Goal: Information Seeking & Learning: Check status

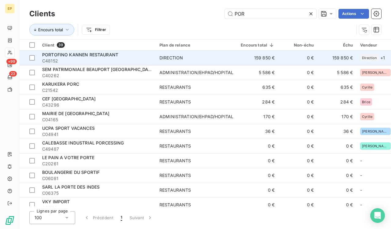
type input "POR"
click at [133, 53] on div "PORTOFINO KANNEN RESTAURANT" at bounding box center [97, 55] width 110 height 6
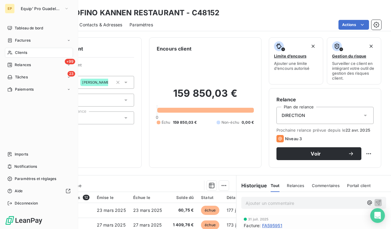
click at [27, 23] on div "EP Equip' Pro Guadeloupe Tableau de bord Factures Clients +99 Relances 23 Tâche…" at bounding box center [39, 114] width 78 height 229
click at [26, 27] on span "Tableau de bord" at bounding box center [29, 27] width 28 height 5
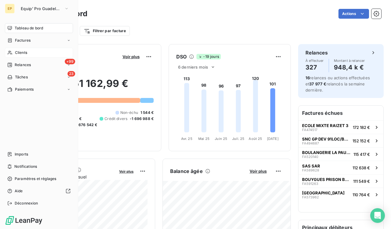
click at [14, 53] on div "Clients" at bounding box center [39, 53] width 68 height 10
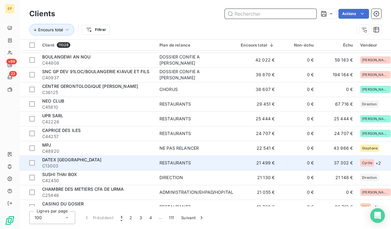
scroll to position [176, 0]
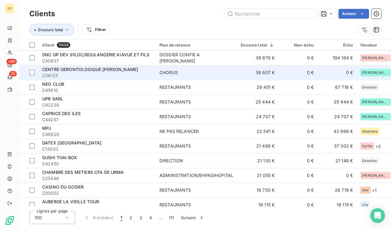
click at [160, 68] on td "CHORUS" at bounding box center [196, 72] width 81 height 15
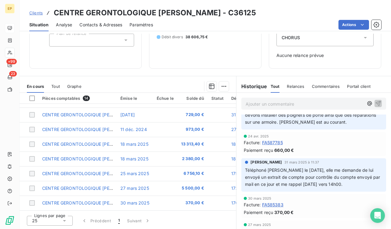
scroll to position [86, 0]
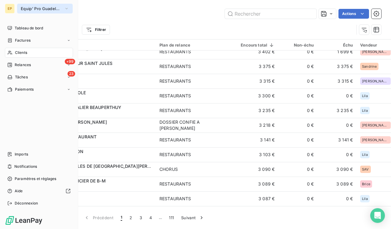
click at [19, 8] on button "Equip' Pro Guadeloupe" at bounding box center [45, 9] width 56 height 10
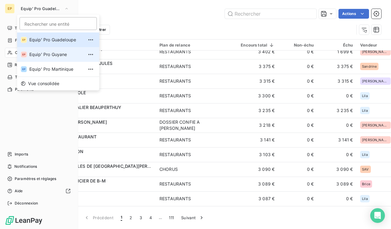
click at [38, 55] on span "Equip' Pro Guyane" at bounding box center [56, 54] width 54 height 6
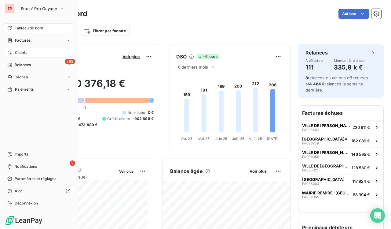
click at [27, 53] on span "Clients" at bounding box center [21, 52] width 12 height 5
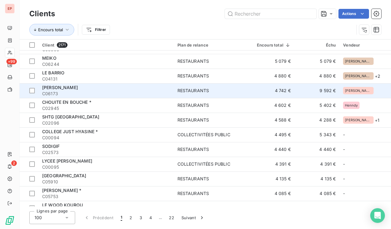
scroll to position [438, 0]
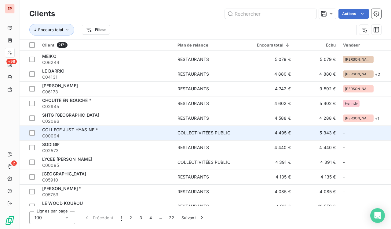
click at [142, 129] on div "COLLEGE JUST HYASINE *" at bounding box center [106, 129] width 128 height 6
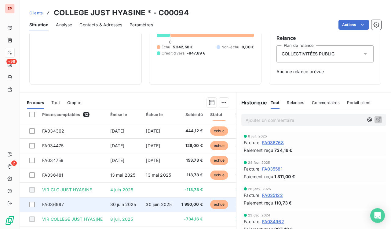
scroll to position [71, 0]
click at [141, 200] on td "30 juin 2025" at bounding box center [125, 204] width 36 height 15
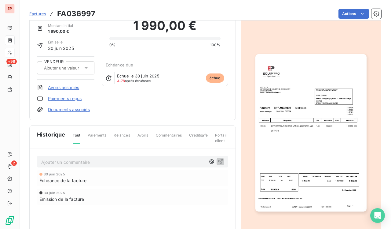
scroll to position [32, 0]
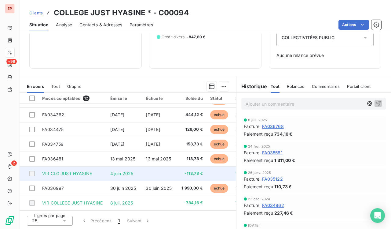
scroll to position [71, 0]
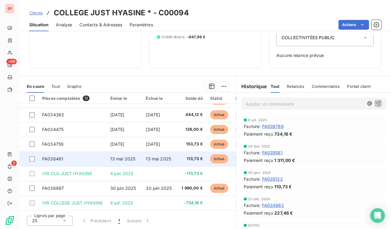
click at [107, 155] on td "13 mai 2025" at bounding box center [125, 158] width 36 height 15
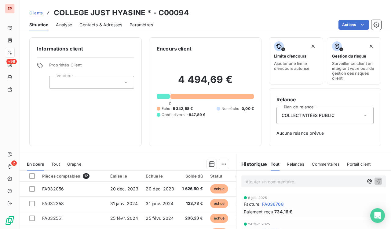
click at [86, 85] on div at bounding box center [91, 82] width 85 height 13
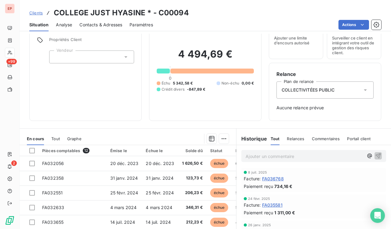
click at [120, 45] on span "Propriétés Client" at bounding box center [91, 41] width 85 height 9
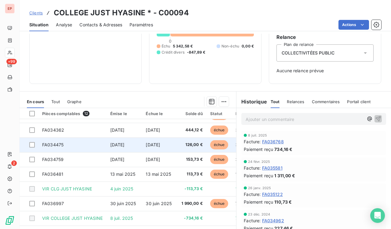
scroll to position [71, 0]
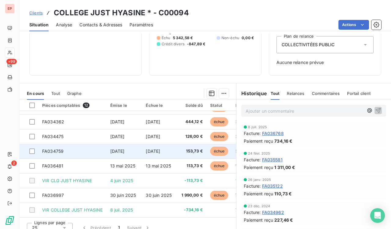
click at [140, 149] on td "[DATE]" at bounding box center [125, 151] width 36 height 15
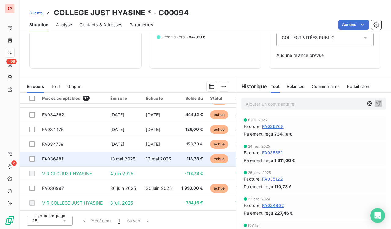
scroll to position [71, 0]
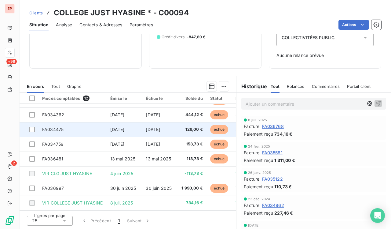
click at [180, 129] on td "126,00 €" at bounding box center [192, 129] width 29 height 15
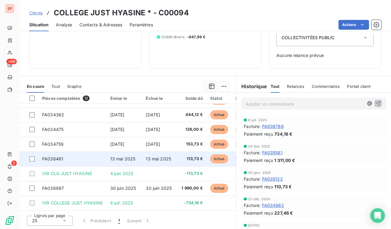
scroll to position [78, 0]
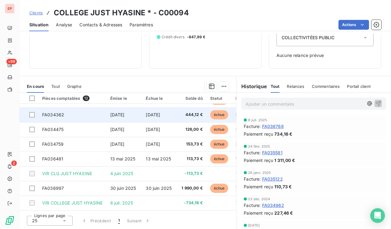
click at [167, 116] on td "[DATE]" at bounding box center [160, 114] width 36 height 15
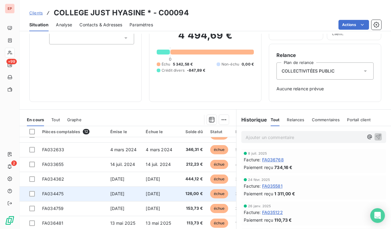
scroll to position [38, 0]
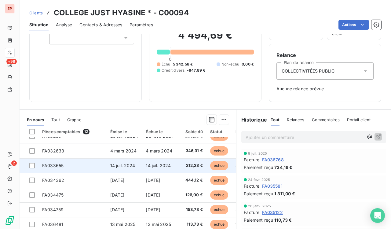
click at [123, 165] on span "14 juil. 2024" at bounding box center [122, 165] width 25 height 5
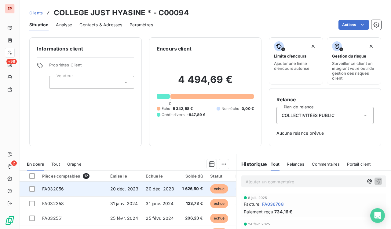
click at [143, 188] on td "20 déc. 2023" at bounding box center [160, 188] width 36 height 15
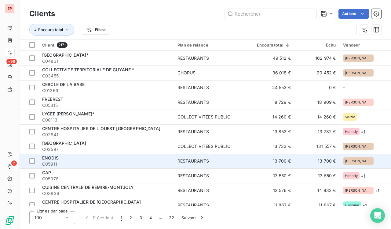
scroll to position [25, 0]
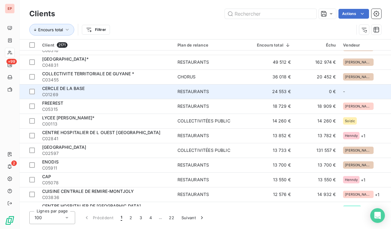
click at [136, 88] on div "CERCLE DE LA BASE" at bounding box center [106, 88] width 128 height 6
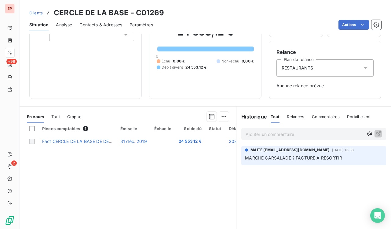
scroll to position [57, 0]
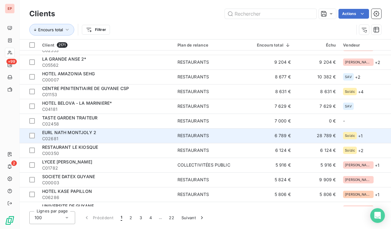
scroll to position [267, 0]
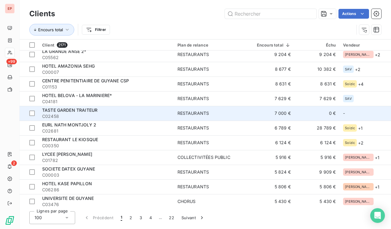
click at [132, 108] on div "TASTE GARDEN TRAITEUR" at bounding box center [106, 110] width 128 height 6
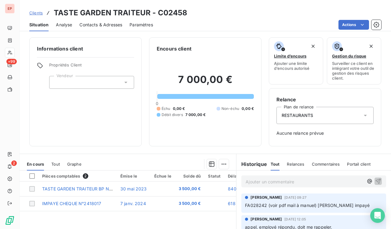
scroll to position [61, 0]
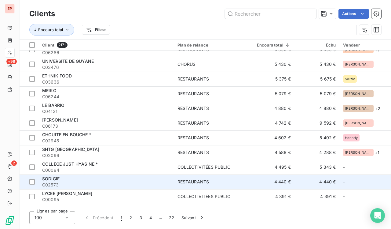
scroll to position [439, 0]
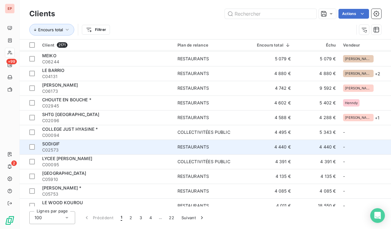
click at [191, 146] on div "RESTAURANTS" at bounding box center [194, 147] width 32 height 6
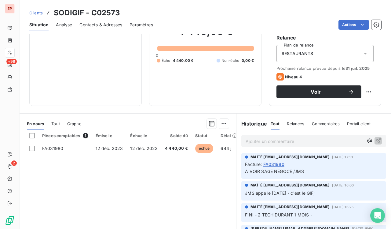
scroll to position [81, 0]
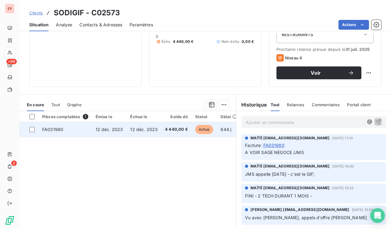
click at [168, 127] on span "4 440,00 €" at bounding box center [176, 129] width 23 height 6
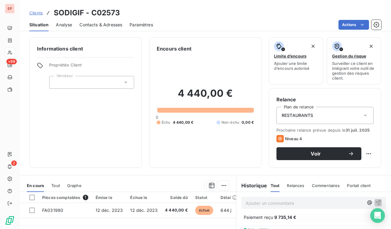
scroll to position [0, 0]
click at [77, 81] on div at bounding box center [91, 82] width 85 height 13
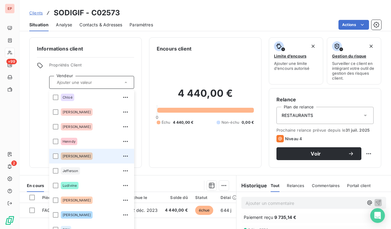
click at [81, 156] on div "[PERSON_NAME]" at bounding box center [77, 155] width 32 height 7
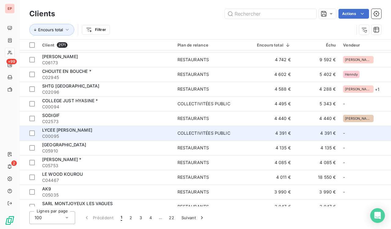
scroll to position [470, 0]
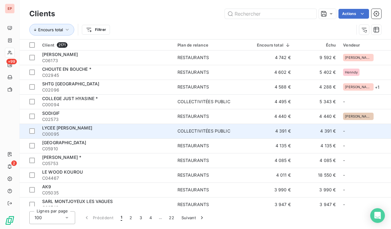
click at [142, 128] on div "LYCEE [PERSON_NAME]" at bounding box center [106, 128] width 128 height 6
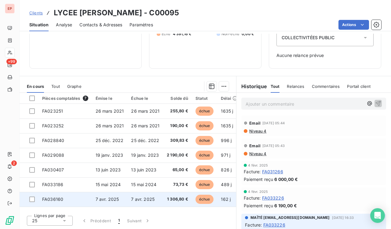
click at [136, 194] on td "7 avr. 2025" at bounding box center [145, 199] width 36 height 15
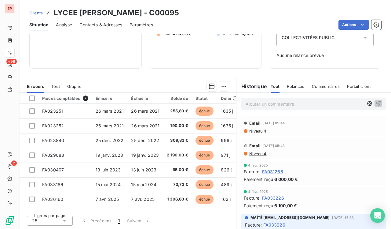
scroll to position [78, 0]
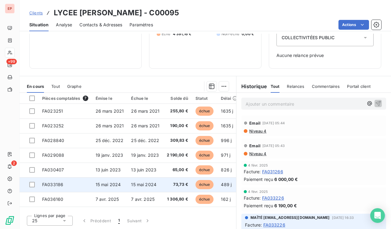
click at [93, 189] on td "15 mai 2024" at bounding box center [110, 184] width 36 height 15
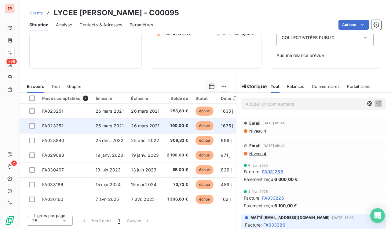
scroll to position [78, 0]
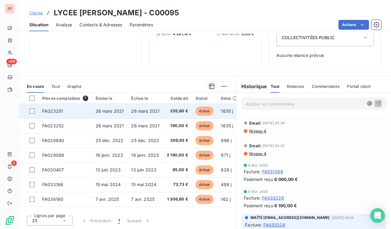
click at [145, 112] on span "26 mars 2021" at bounding box center [145, 110] width 28 height 5
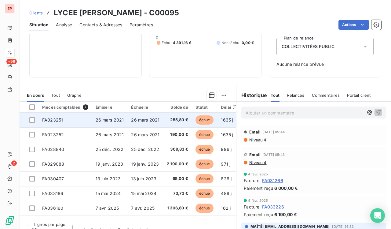
scroll to position [69, 0]
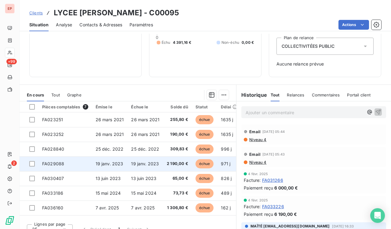
click at [123, 167] on td "19 janv. 2023" at bounding box center [110, 163] width 36 height 15
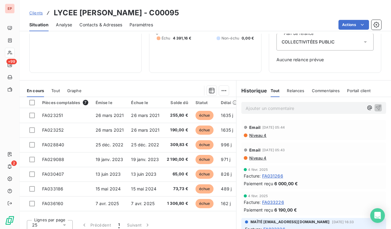
scroll to position [74, 0]
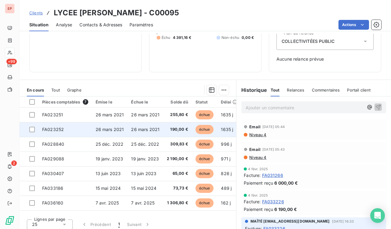
click at [119, 133] on td "26 mars 2021" at bounding box center [110, 129] width 36 height 15
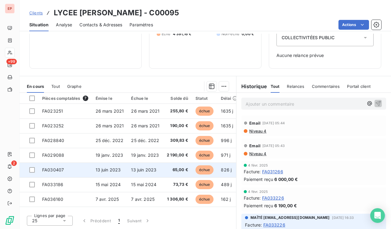
scroll to position [78, 0]
click at [119, 168] on span "13 juin 2023" at bounding box center [108, 169] width 25 height 5
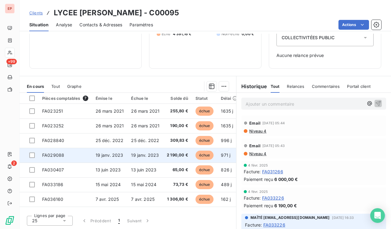
scroll to position [78, 0]
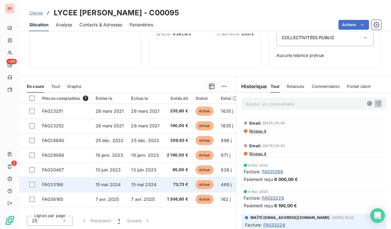
click at [104, 185] on span "15 mai 2024" at bounding box center [108, 183] width 25 height 5
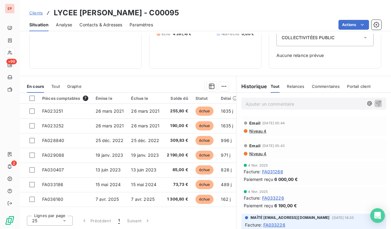
scroll to position [78, 0]
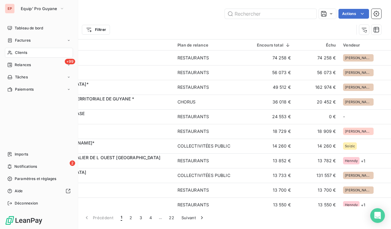
click at [61, 20] on div "EP Equip' Pro Guyane Tableau de bord Factures Clients +99 Relances Tâches Paiem…" at bounding box center [39, 114] width 78 height 229
click at [54, 9] on span "Equip' Pro Guyane" at bounding box center [39, 8] width 36 height 5
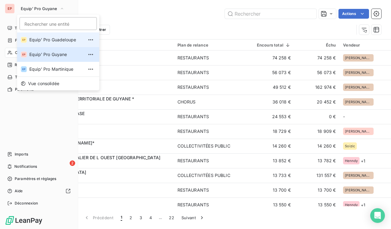
click at [45, 37] on span "Equip' Pro Guadeloupe" at bounding box center [56, 40] width 54 height 6
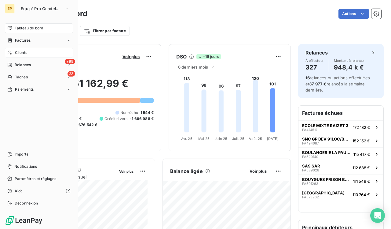
click at [20, 49] on div "Clients" at bounding box center [39, 53] width 68 height 10
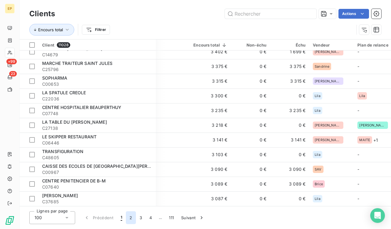
click at [132, 218] on button "2" at bounding box center [131, 217] width 10 height 13
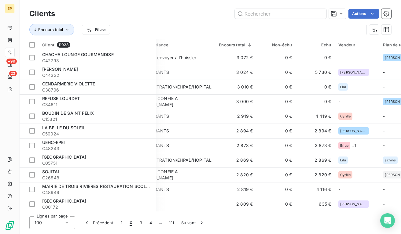
scroll to position [0, 22]
click at [246, 15] on input "text" at bounding box center [281, 14] width 92 height 10
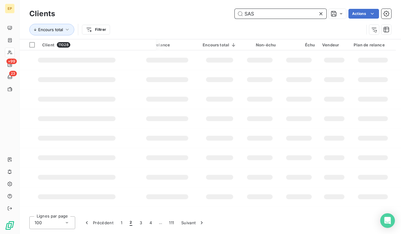
type input "SASU"
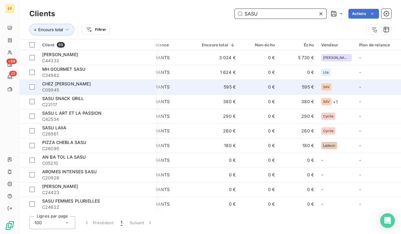
scroll to position [0, 16]
